Goal: Obtain resource: Download file/media

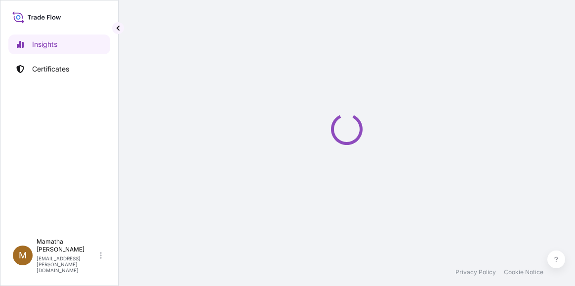
select select "2025"
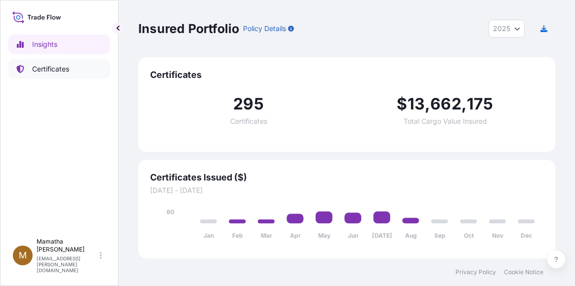
click at [62, 70] on p "Certificates" at bounding box center [50, 69] width 37 height 10
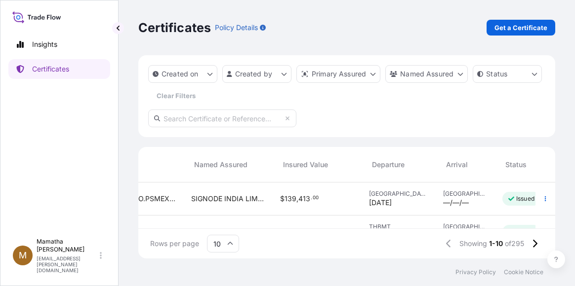
scroll to position [0, 336]
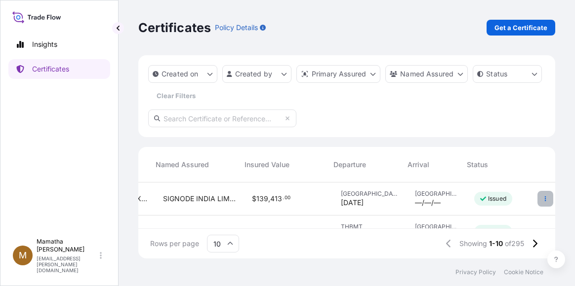
click at [545, 201] on icon "button" at bounding box center [545, 199] width 1 height 5
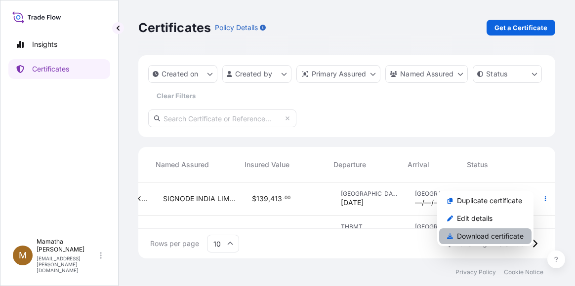
click at [476, 238] on p "Download certificate" at bounding box center [490, 237] width 67 height 10
